Goal: Task Accomplishment & Management: Complete application form

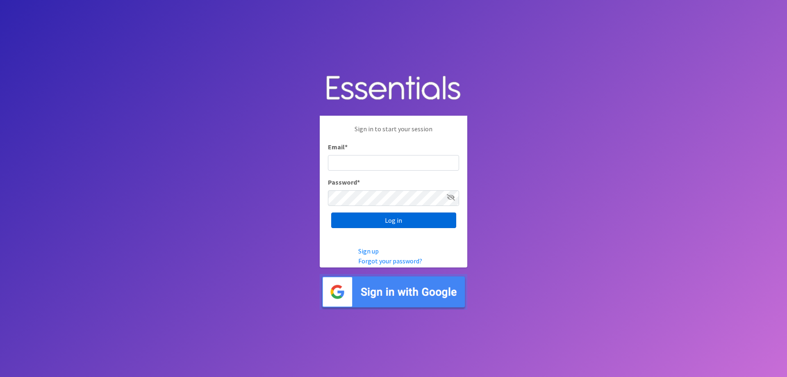
type input "[EMAIL_ADDRESS][DOMAIN_NAME]"
click at [392, 223] on input "Log in" at bounding box center [393, 220] width 125 height 16
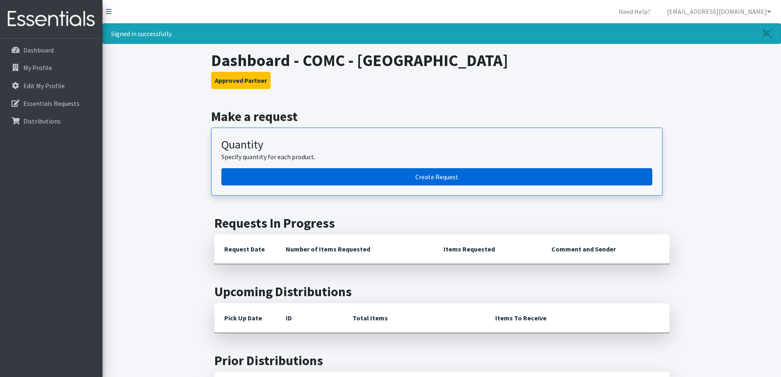
click at [329, 175] on link "Create Request" at bounding box center [436, 176] width 431 height 17
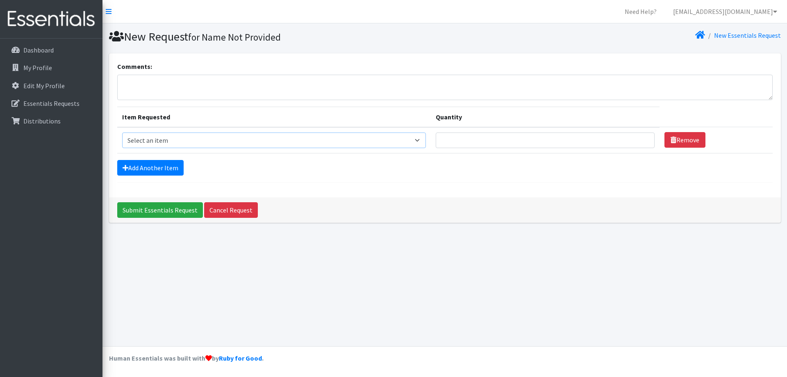
click at [232, 141] on select "Select an item Kids (Newborn) Kids (Size 1) Kids (Size 2) Kids (Size 3) Kids (S…" at bounding box center [274, 140] width 304 height 16
select select "13726"
click at [122, 132] on select "Select an item Kids (Newborn) Kids (Size 1) Kids (Size 2) Kids (Size 3) Kids (S…" at bounding box center [274, 140] width 304 height 16
click at [161, 167] on link "Add Another Item" at bounding box center [150, 168] width 66 height 16
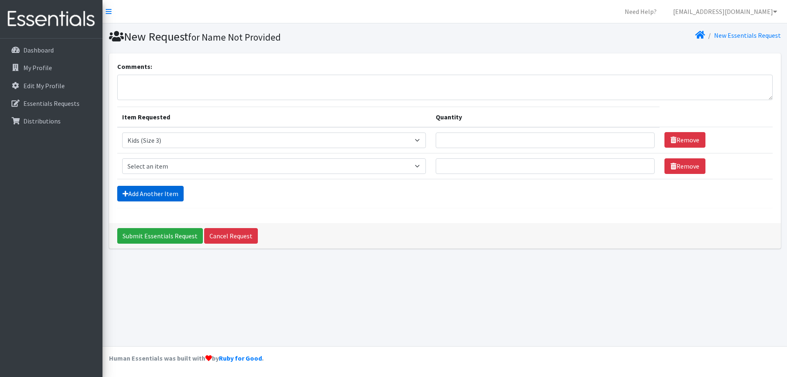
click at [156, 192] on link "Add Another Item" at bounding box center [150, 194] width 66 height 16
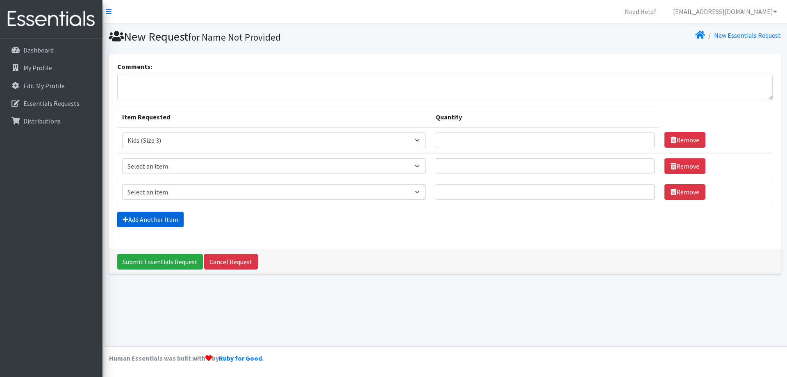
click at [155, 215] on link "Add Another Item" at bounding box center [150, 220] width 66 height 16
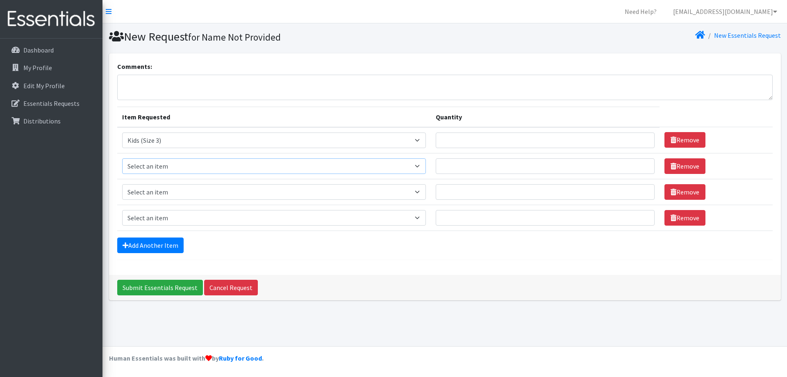
click at [153, 168] on select "Select an item Kids (Newborn) Kids (Size 1) Kids (Size 2) Kids (Size 3) Kids (S…" at bounding box center [274, 166] width 304 height 16
select select "13725"
click at [122, 158] on select "Select an item Kids (Newborn) Kids (Size 1) Kids (Size 2) Kids (Size 3) Kids (S…" at bounding box center [274, 166] width 304 height 16
click at [152, 191] on select "Select an item Kids (Newborn) Kids (Size 1) Kids (Size 2) Kids (Size 3) Kids (S…" at bounding box center [274, 192] width 304 height 16
select select "13713"
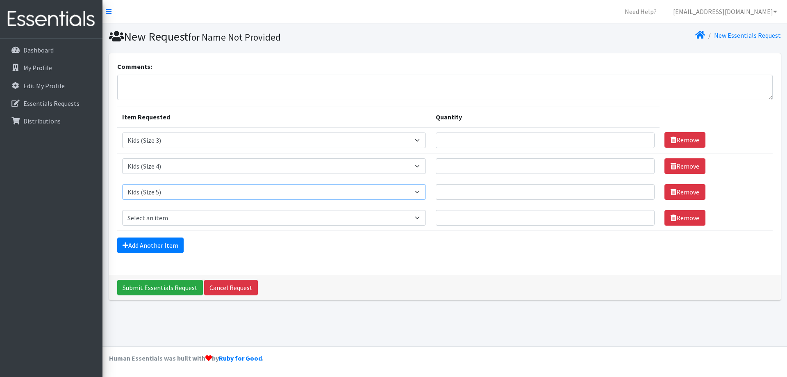
click at [122, 184] on select "Select an item Kids (Newborn) Kids (Size 1) Kids (Size 2) Kids (Size 3) Kids (S…" at bounding box center [274, 192] width 304 height 16
click at [148, 213] on select "Select an item Kids (Newborn) Kids (Size 1) Kids (Size 2) Kids (Size 3) Kids (S…" at bounding box center [274, 218] width 304 height 16
select select "13729"
click at [122, 210] on select "Select an item Kids (Newborn) Kids (Size 1) Kids (Size 2) Kids (Size 3) Kids (S…" at bounding box center [274, 218] width 304 height 16
click at [159, 244] on link "Add Another Item" at bounding box center [150, 245] width 66 height 16
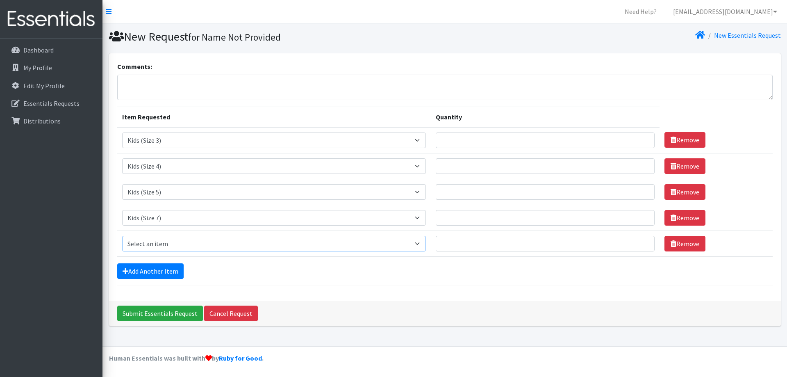
click at [159, 243] on select "Select an item Kids (Newborn) Kids (Size 1) Kids (Size 2) Kids (Size 3) Kids (S…" at bounding box center [274, 244] width 304 height 16
select select "13706"
click at [122, 236] on select "Select an item Kids (Newborn) Kids (Size 1) Kids (Size 2) Kids (Size 3) Kids (S…" at bounding box center [274, 244] width 304 height 16
click at [164, 273] on link "Add Another Item" at bounding box center [150, 271] width 66 height 16
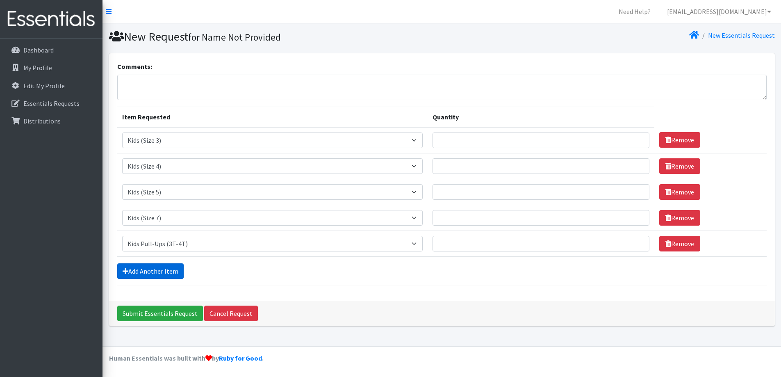
scroll to position [12, 0]
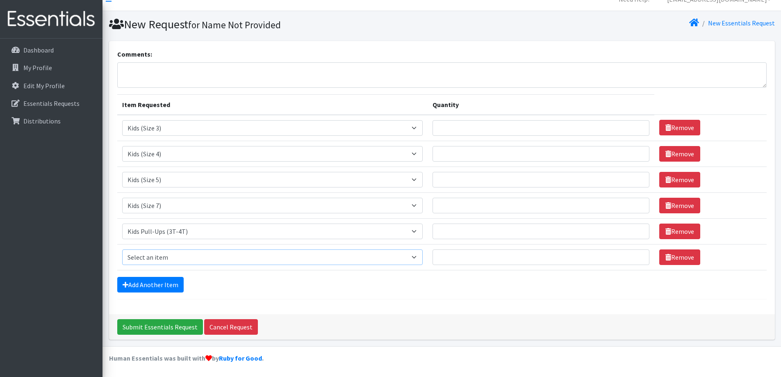
click at [164, 256] on select "Select an item Kids (Newborn) Kids (Size 1) Kids (Size 2) Kids (Size 3) Kids (S…" at bounding box center [272, 257] width 301 height 16
select select "13732"
click at [122, 249] on select "Select an item Kids (Newborn) Kids (Size 1) Kids (Size 2) Kids (Size 3) Kids (S…" at bounding box center [272, 257] width 301 height 16
click at [162, 284] on link "Add Another Item" at bounding box center [150, 285] width 66 height 16
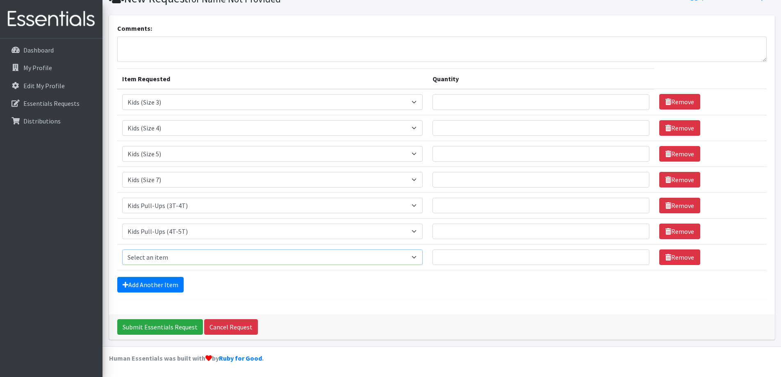
click at [162, 258] on select "Select an item Kids (Newborn) Kids (Size 1) Kids (Size 2) Kids (Size 3) Kids (S…" at bounding box center [272, 257] width 301 height 16
click at [672, 262] on link "Remove" at bounding box center [679, 257] width 41 height 16
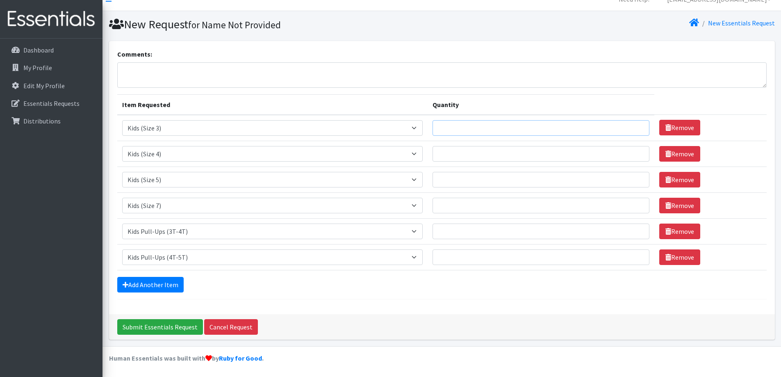
click at [457, 128] on input "Quantity" at bounding box center [541, 128] width 217 height 16
type input "200"
click at [454, 157] on input "Quantity" at bounding box center [541, 154] width 217 height 16
type input "200"
click at [455, 179] on input "Quantity" at bounding box center [541, 180] width 217 height 16
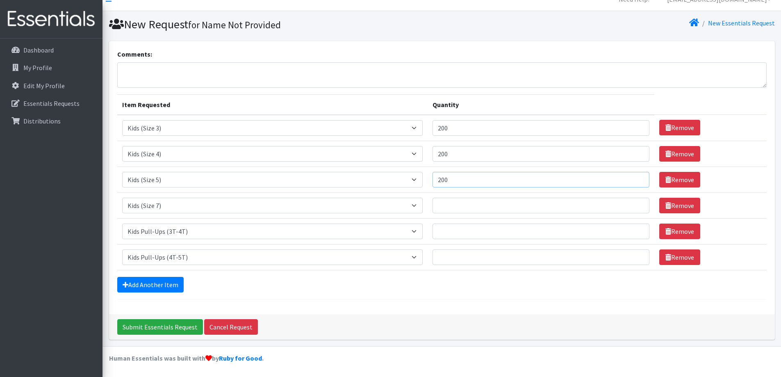
type input "200"
click at [459, 210] on input "Quantity" at bounding box center [541, 206] width 217 height 16
type input "200"
click at [450, 234] on input "Quantity" at bounding box center [541, 231] width 217 height 16
type input "200"
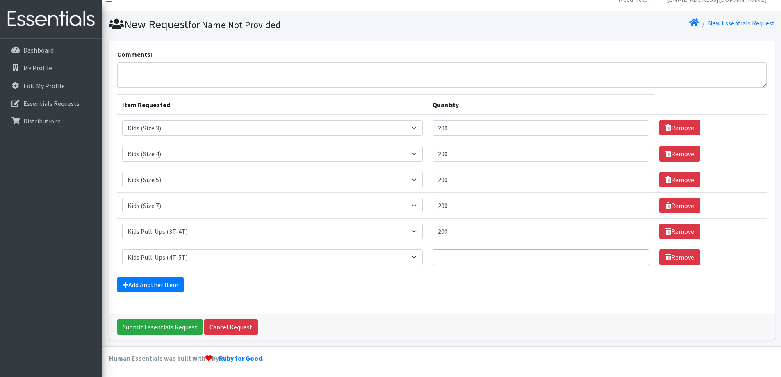
click at [459, 258] on input "Quantity" at bounding box center [541, 257] width 217 height 16
type input "200"
click at [458, 299] on div "Comments: Item Requested Quantity Item Requested Select an item Kids (Newborn) …" at bounding box center [442, 177] width 666 height 273
click at [162, 327] on input "Submit Essentials Request" at bounding box center [160, 327] width 86 height 16
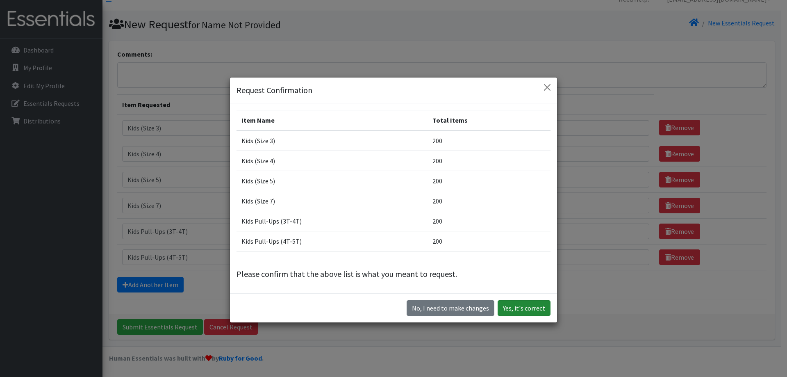
click at [523, 306] on button "Yes, it's correct" at bounding box center [524, 308] width 53 height 16
